Goal: Find specific page/section: Find specific page/section

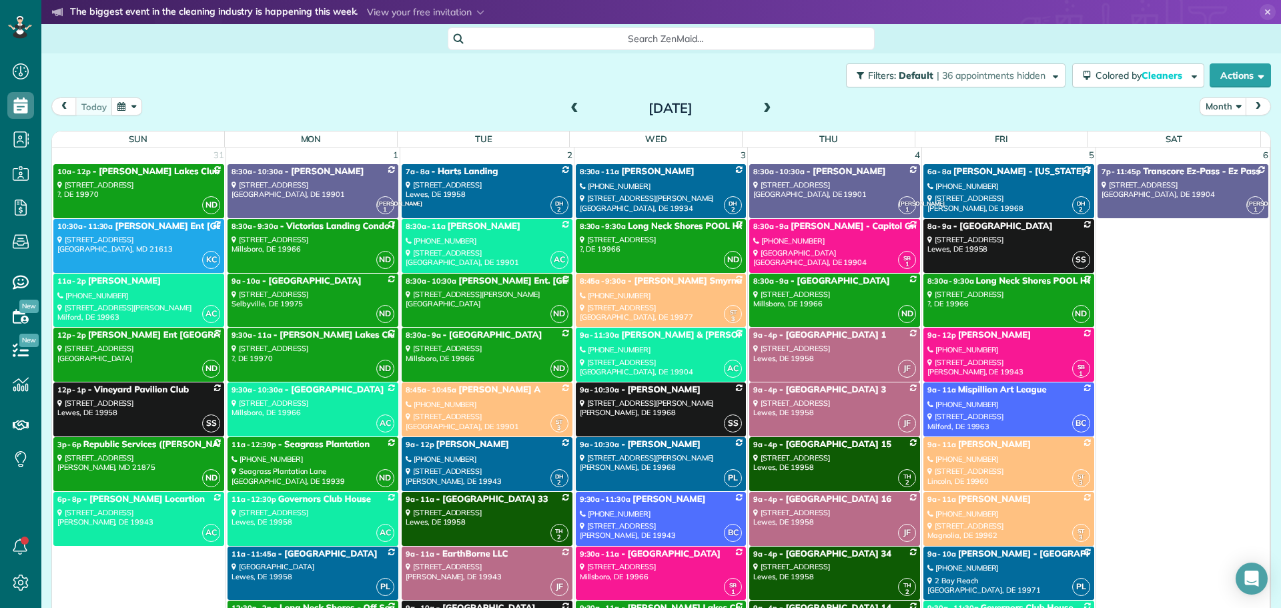
scroll to position [3670, 0]
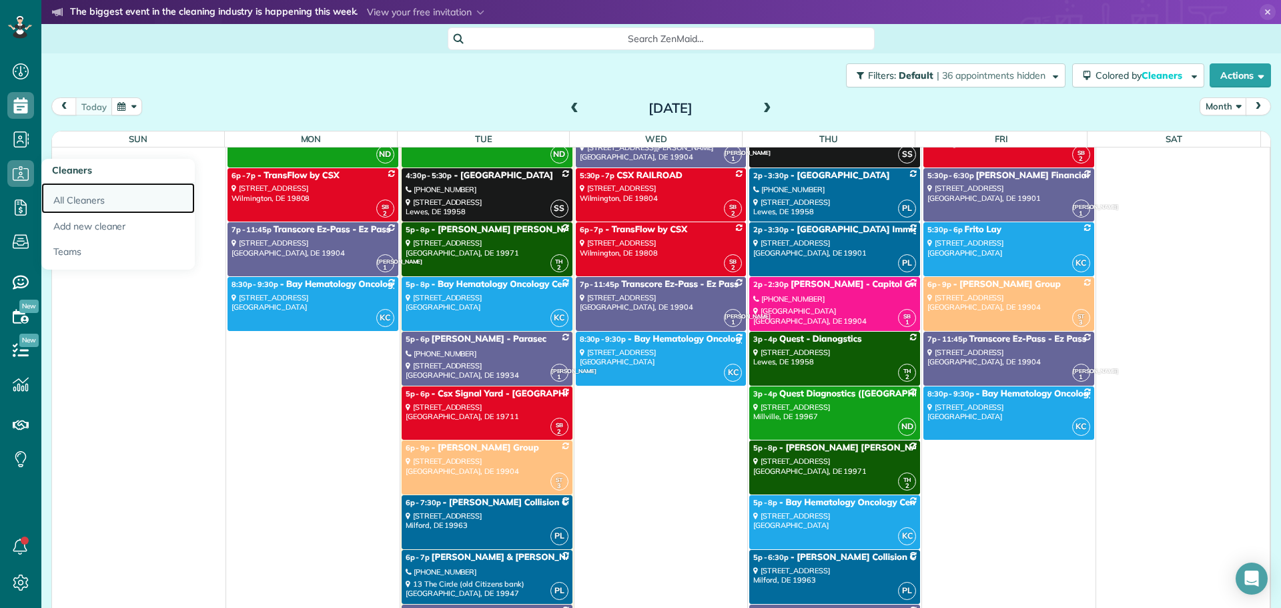
click at [75, 190] on link "All Cleaners" at bounding box center [117, 198] width 153 height 31
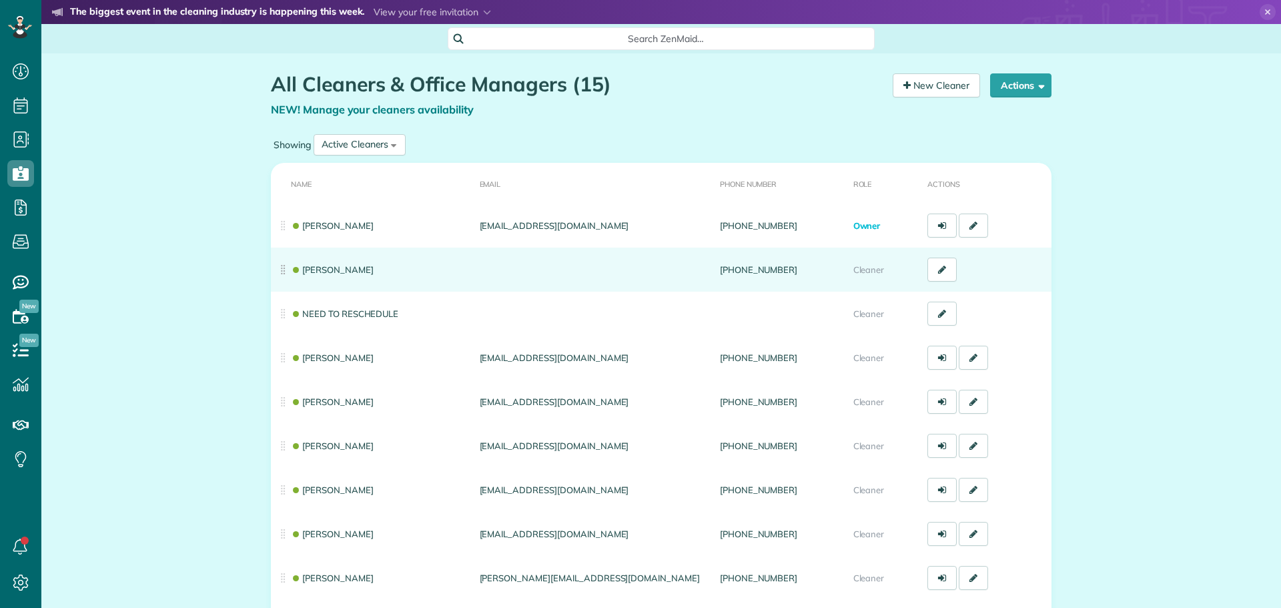
scroll to position [6, 6]
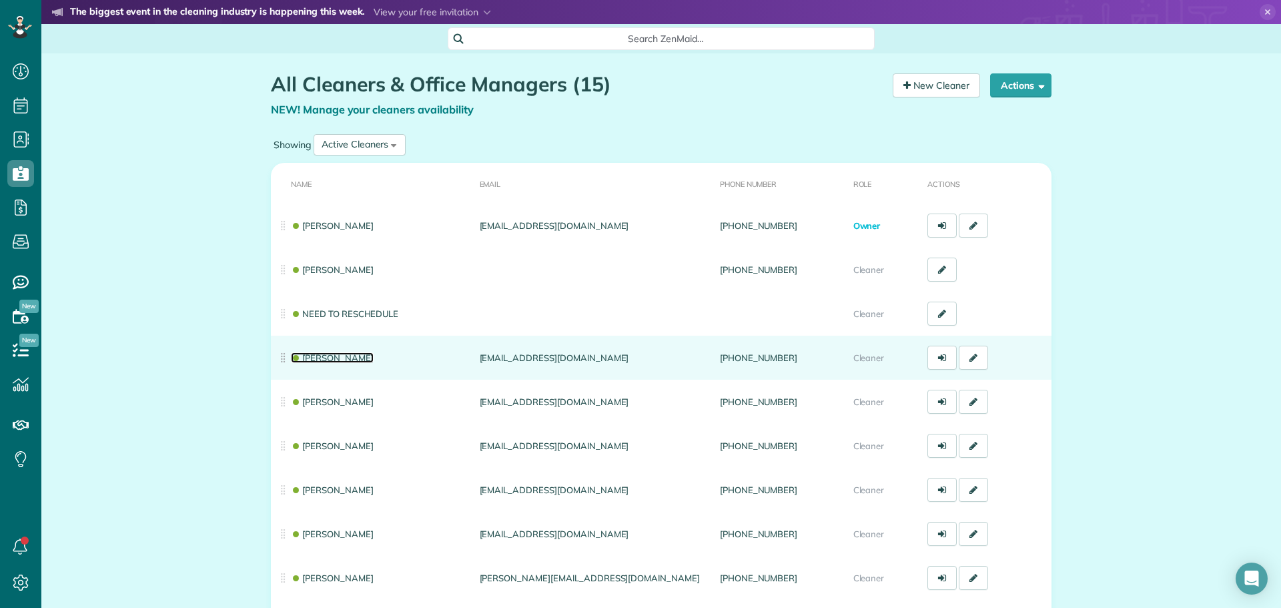
click at [330, 362] on link "[PERSON_NAME]" at bounding box center [332, 357] width 83 height 11
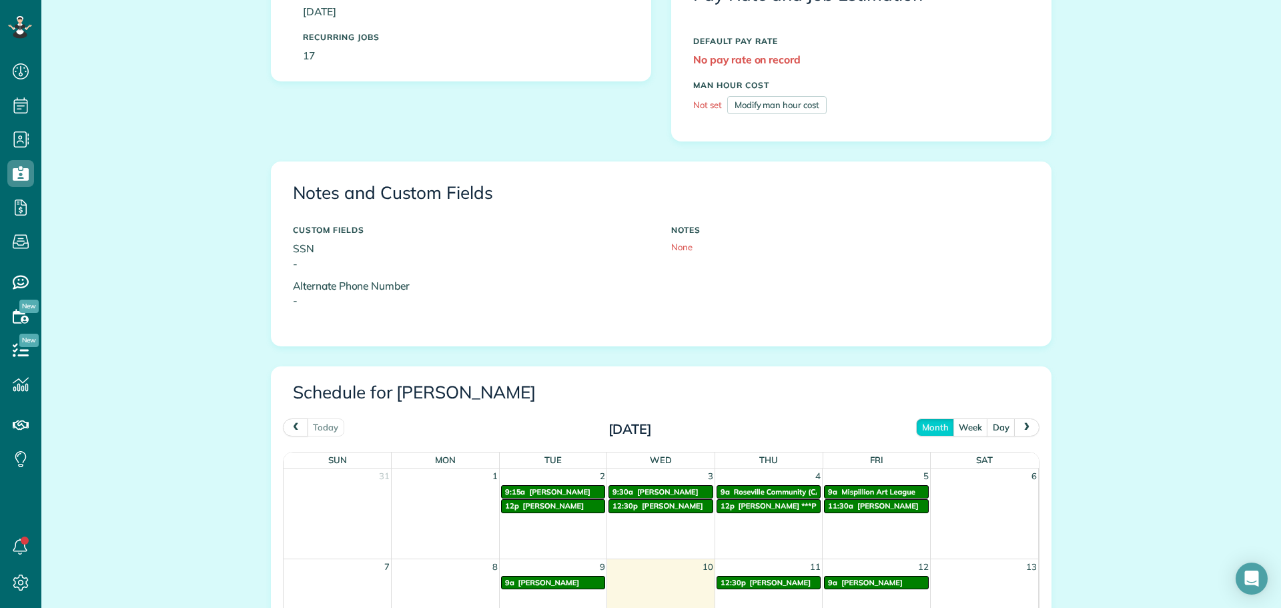
scroll to position [334, 0]
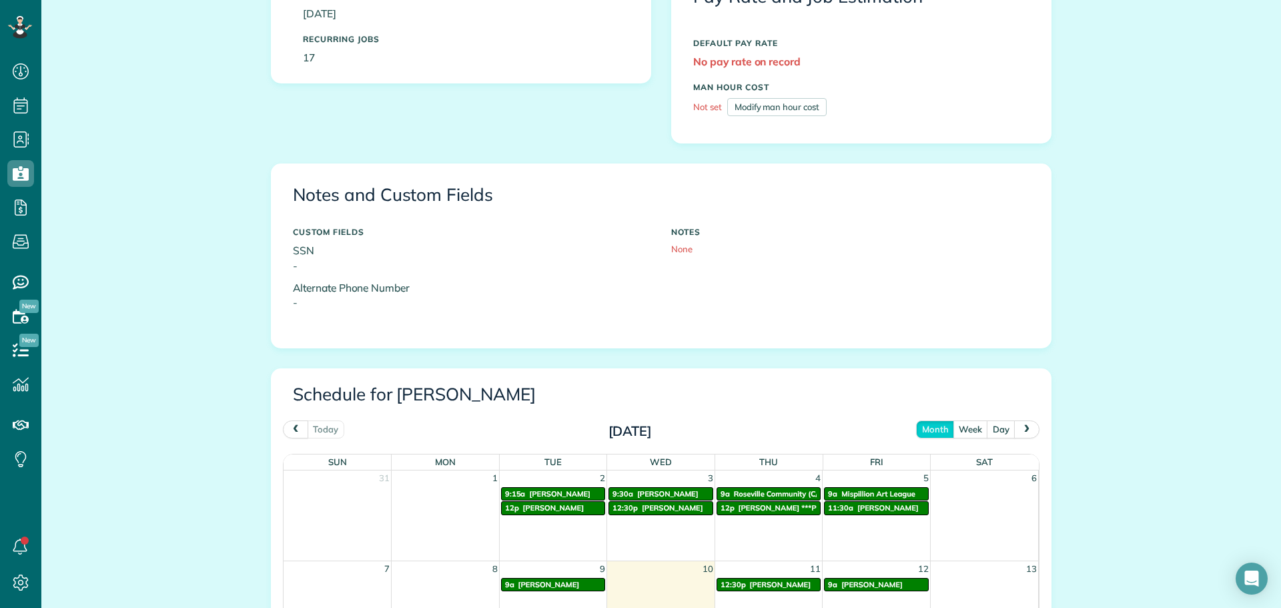
click at [283, 428] on button "prev" at bounding box center [295, 429] width 25 height 18
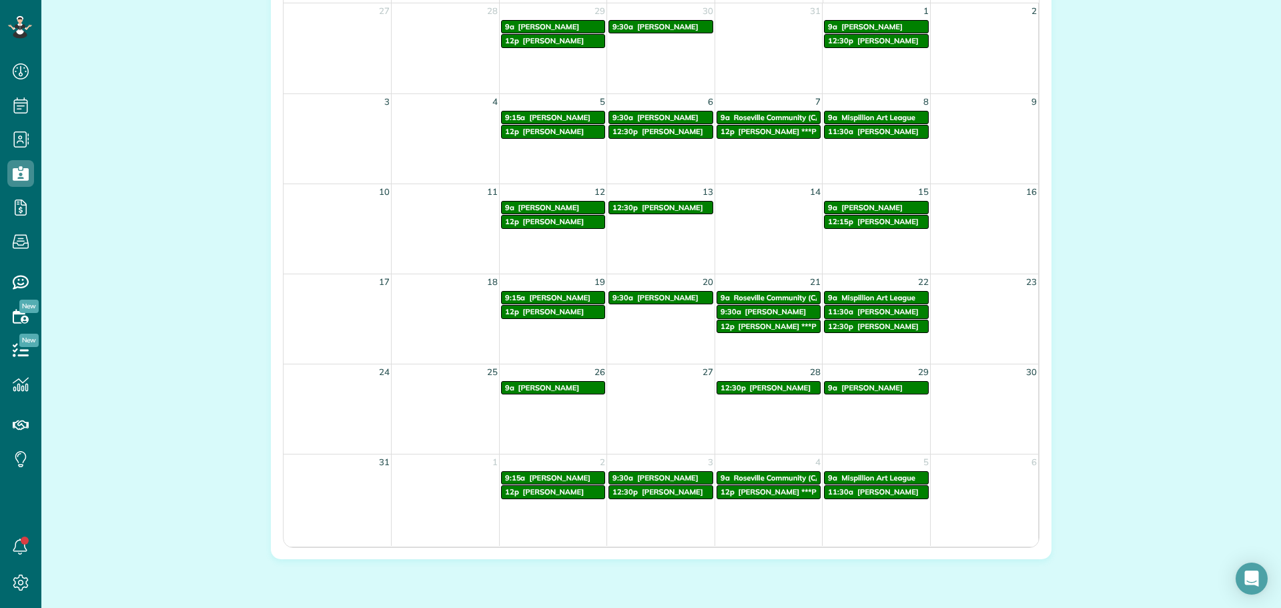
scroll to position [852, 0]
